Goal: Transaction & Acquisition: Purchase product/service

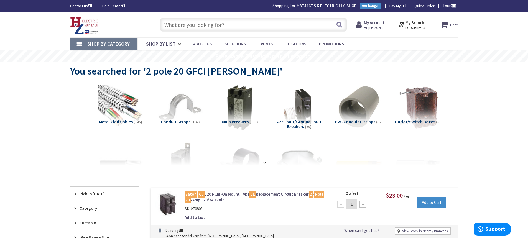
click at [222, 25] on input "text" at bounding box center [253, 25] width 187 height 14
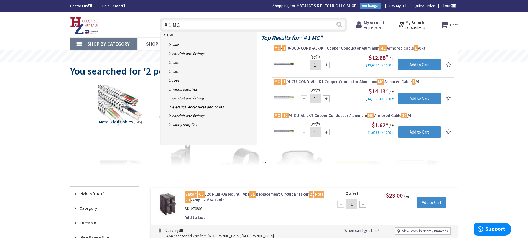
type input "# 1 MC"
click at [340, 25] on button "Search" at bounding box center [339, 24] width 7 height 12
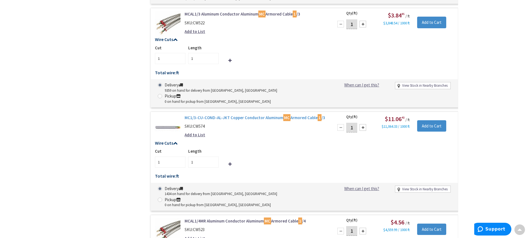
scroll to position [860, 0]
